Goal: Check status

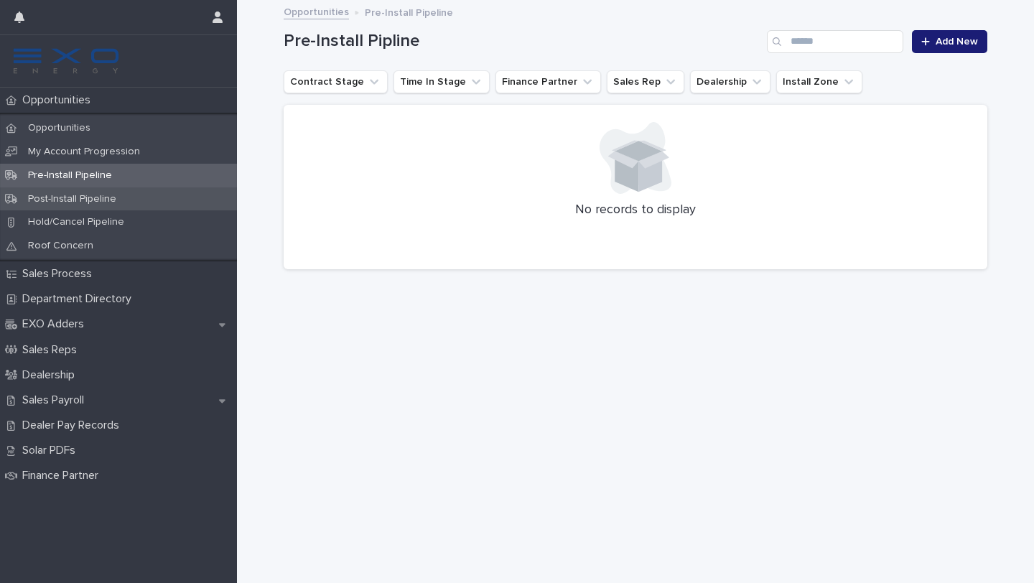
click at [89, 197] on p "Post-Install Pipeline" at bounding box center [72, 199] width 111 height 12
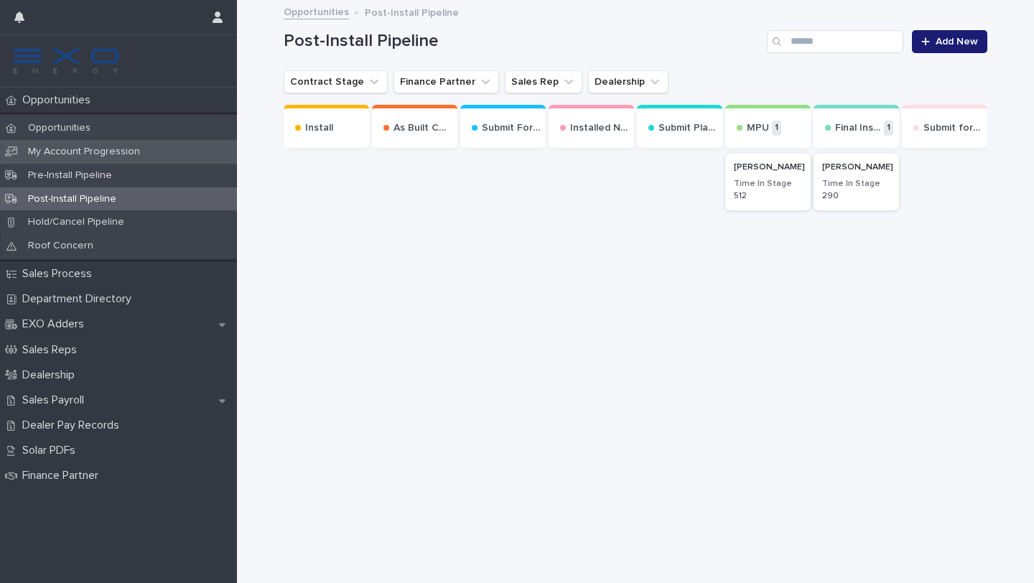
click at [95, 146] on p "My Account Progression" at bounding box center [84, 152] width 135 height 12
